Goal: Find specific page/section: Find specific page/section

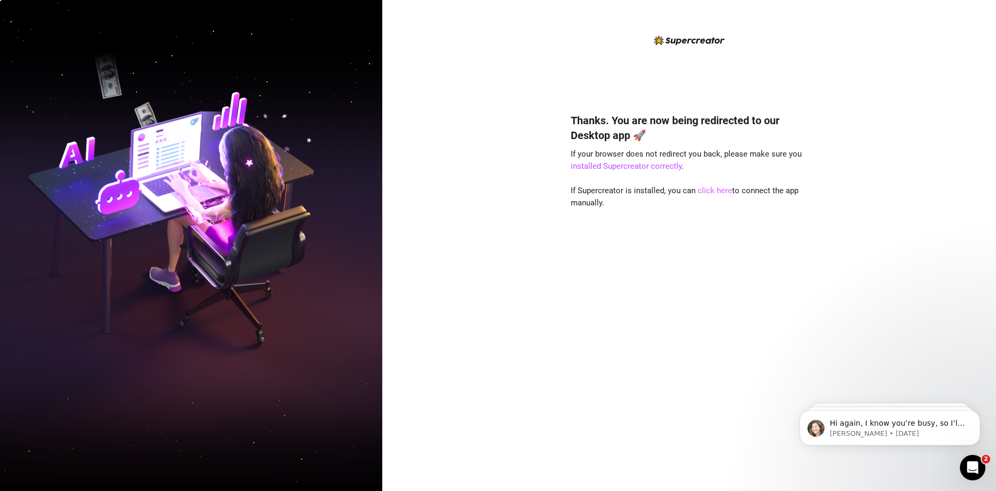
click at [704, 187] on link "click here" at bounding box center [715, 191] width 35 height 10
click at [708, 194] on link "click here" at bounding box center [715, 191] width 35 height 10
